Goal: Transaction & Acquisition: Purchase product/service

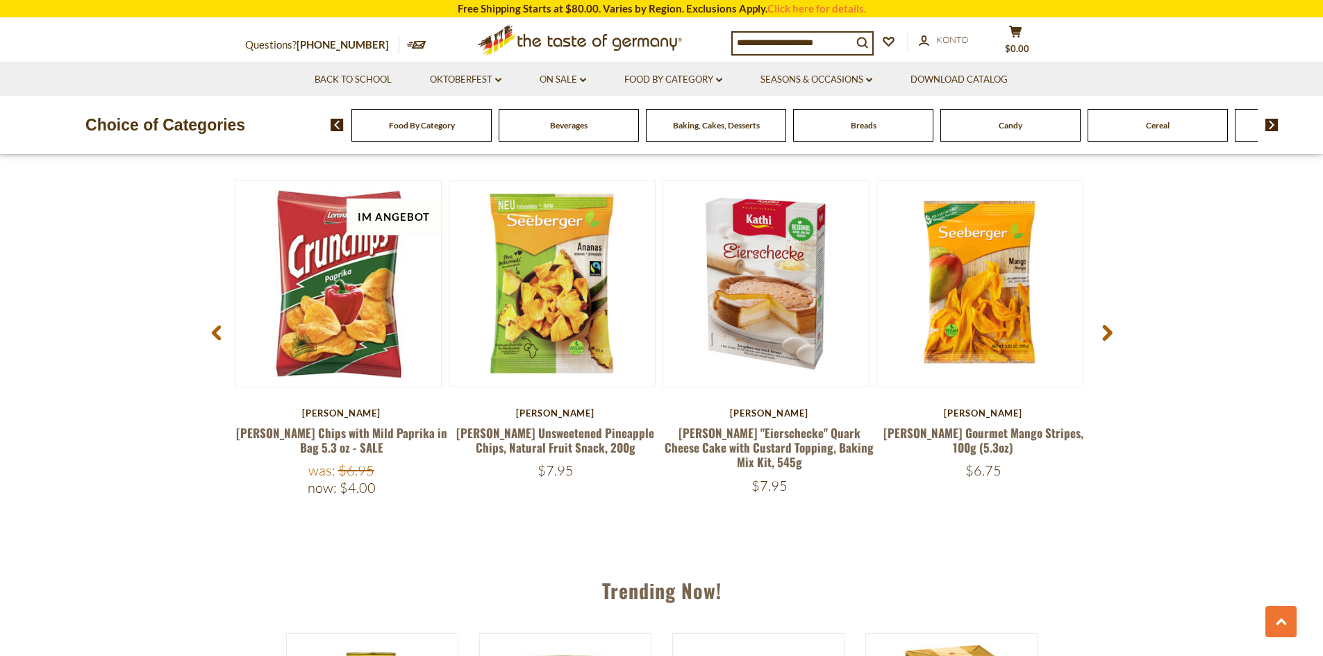
scroll to position [1111, 0]
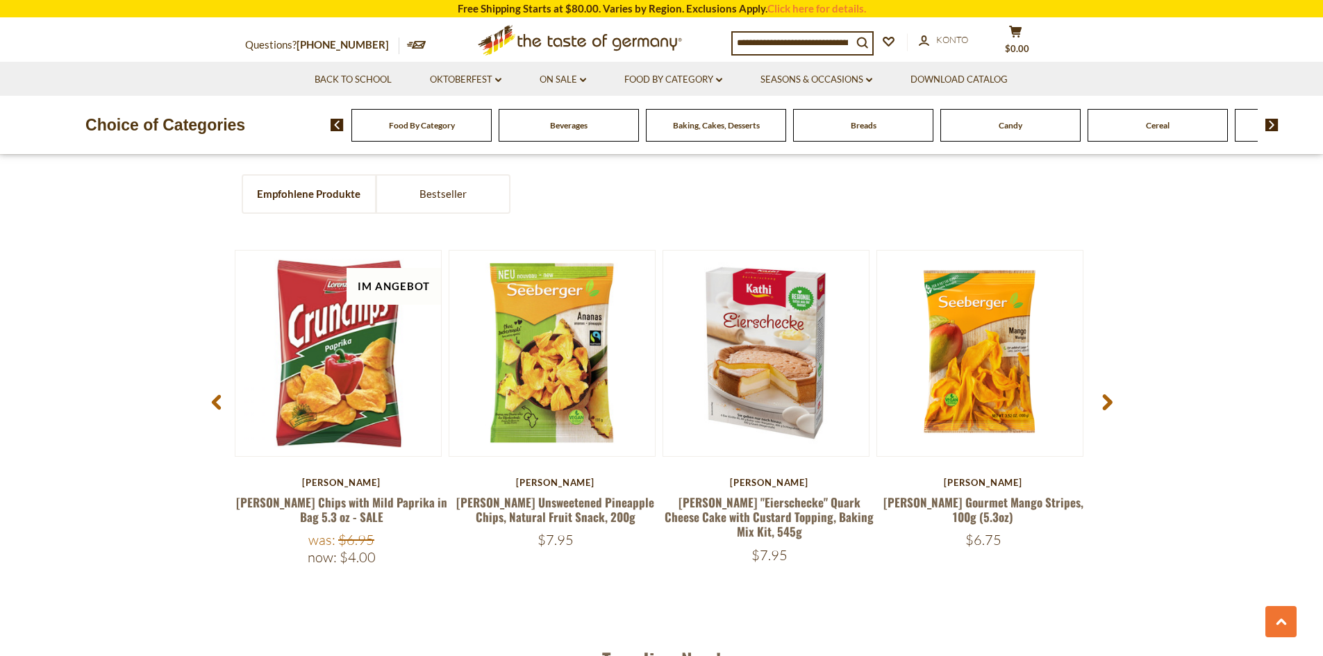
click at [1116, 404] on span at bounding box center [1107, 405] width 33 height 44
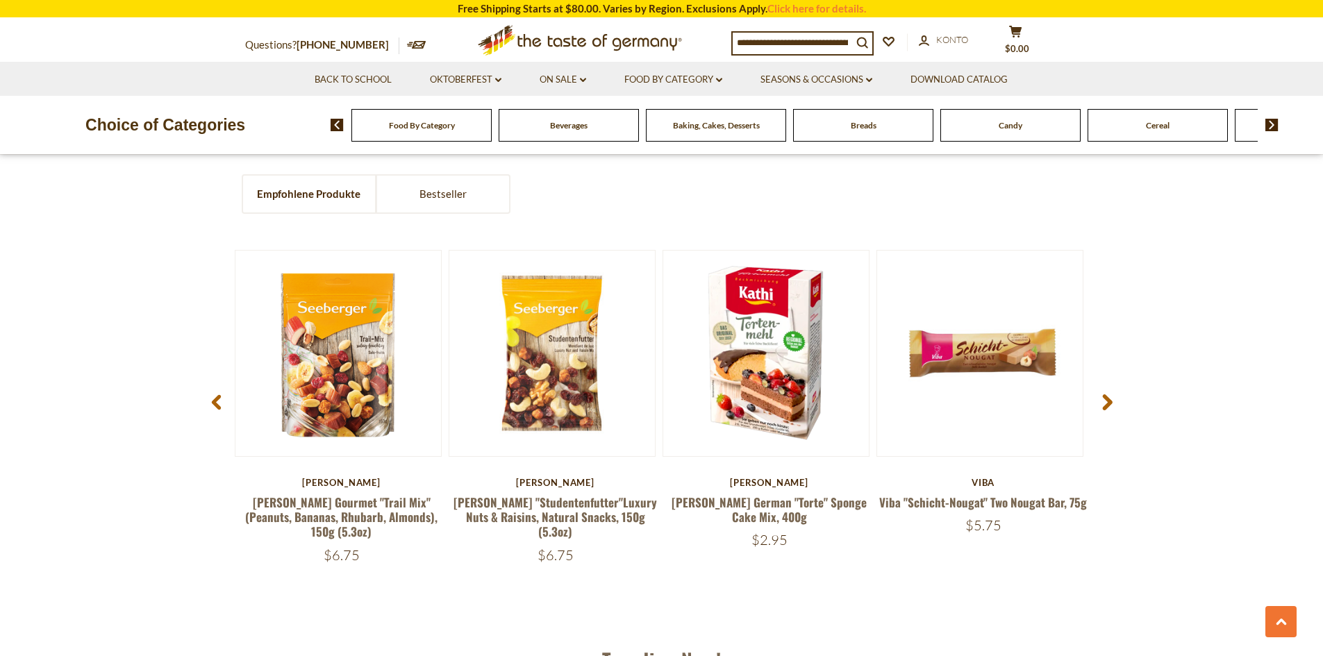
click at [1116, 402] on span at bounding box center [1107, 405] width 33 height 44
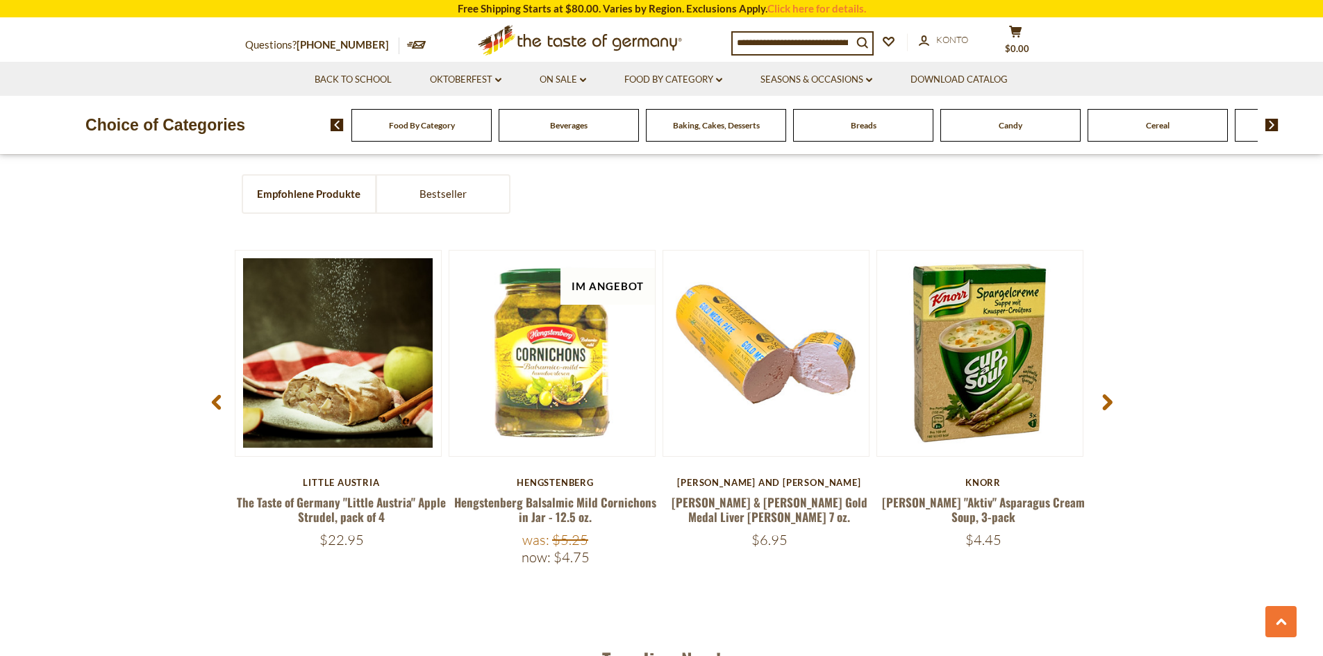
click at [1116, 399] on span at bounding box center [1107, 405] width 33 height 44
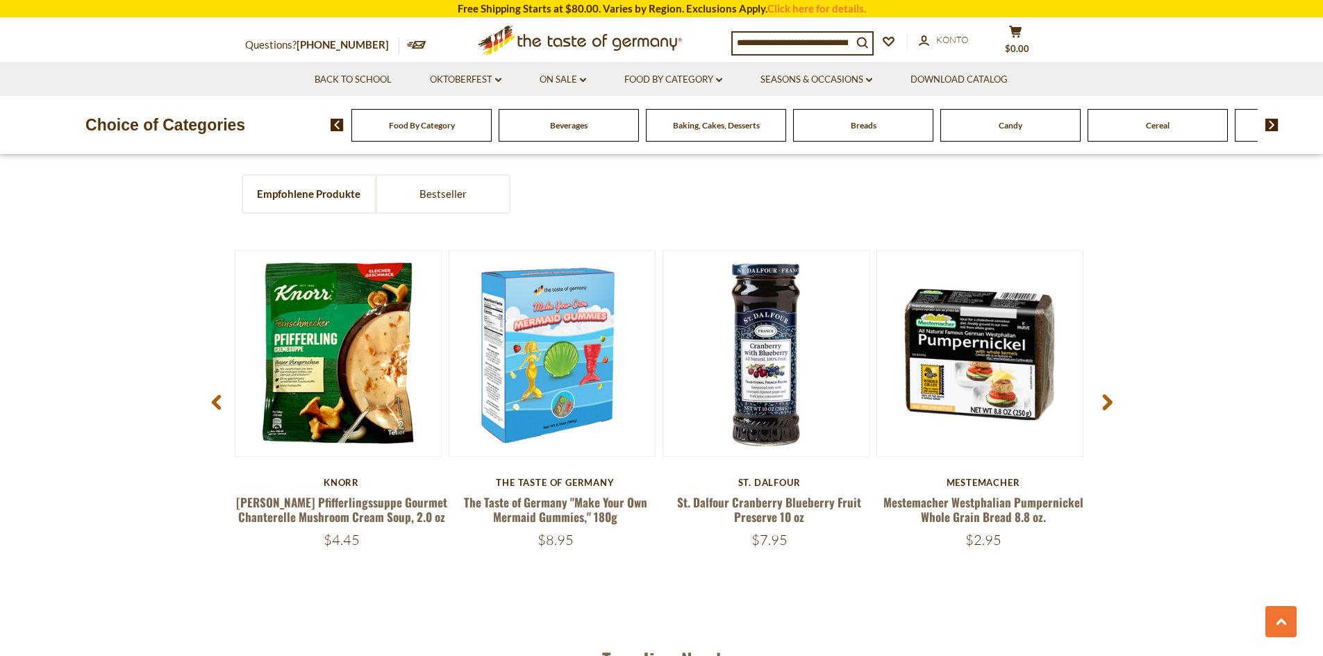
click at [1116, 399] on span at bounding box center [1107, 405] width 33 height 44
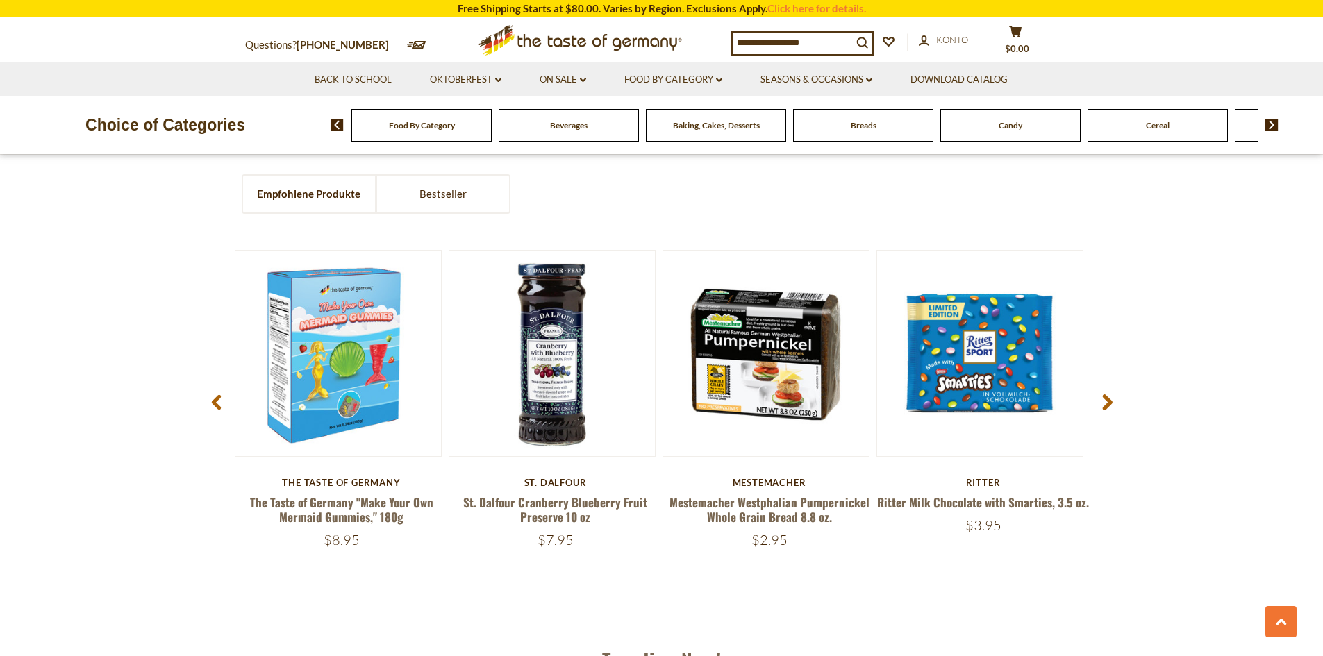
scroll to position [625, 0]
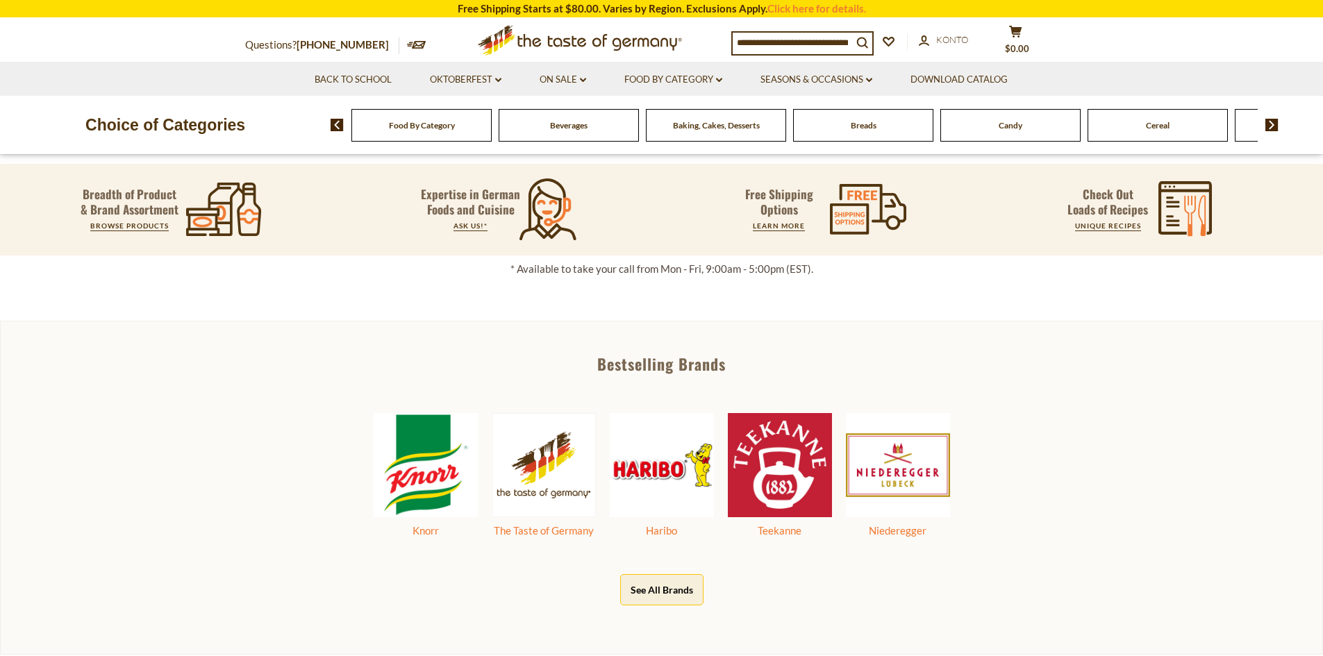
click at [561, 88] on li "On Sale dropdown_arrow Alle On Sale Best By Deals" at bounding box center [563, 79] width 83 height 34
click at [568, 74] on link "On Sale dropdown_arrow" at bounding box center [563, 79] width 47 height 15
click at [566, 115] on link "Alle On Sale" at bounding box center [560, 116] width 56 height 13
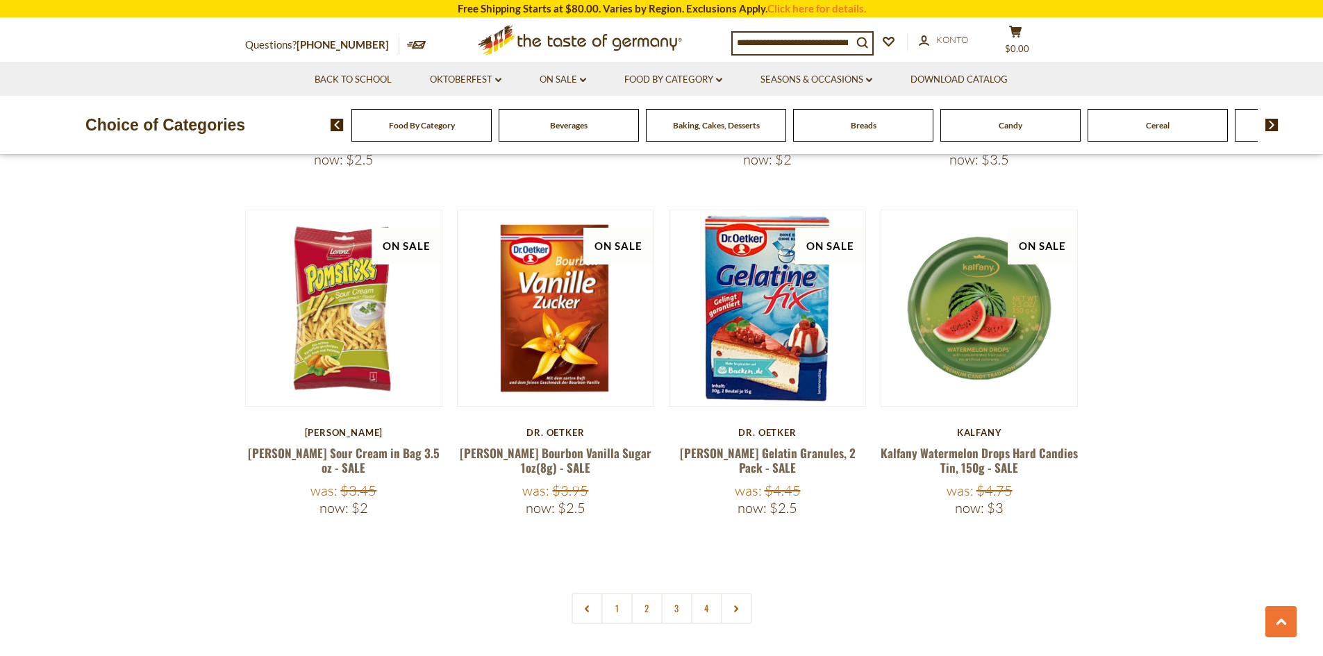
scroll to position [3195, 0]
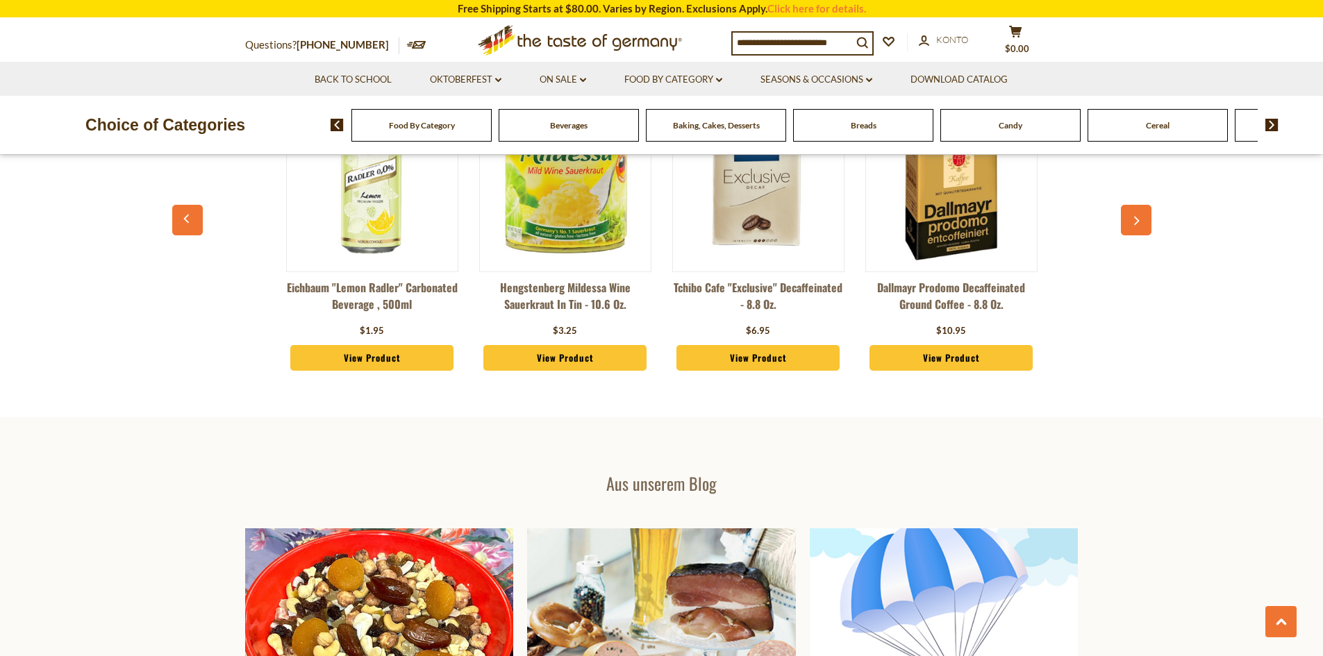
scroll to position [2084, 0]
